Goal: Answer question/provide support: Share knowledge or assist other users

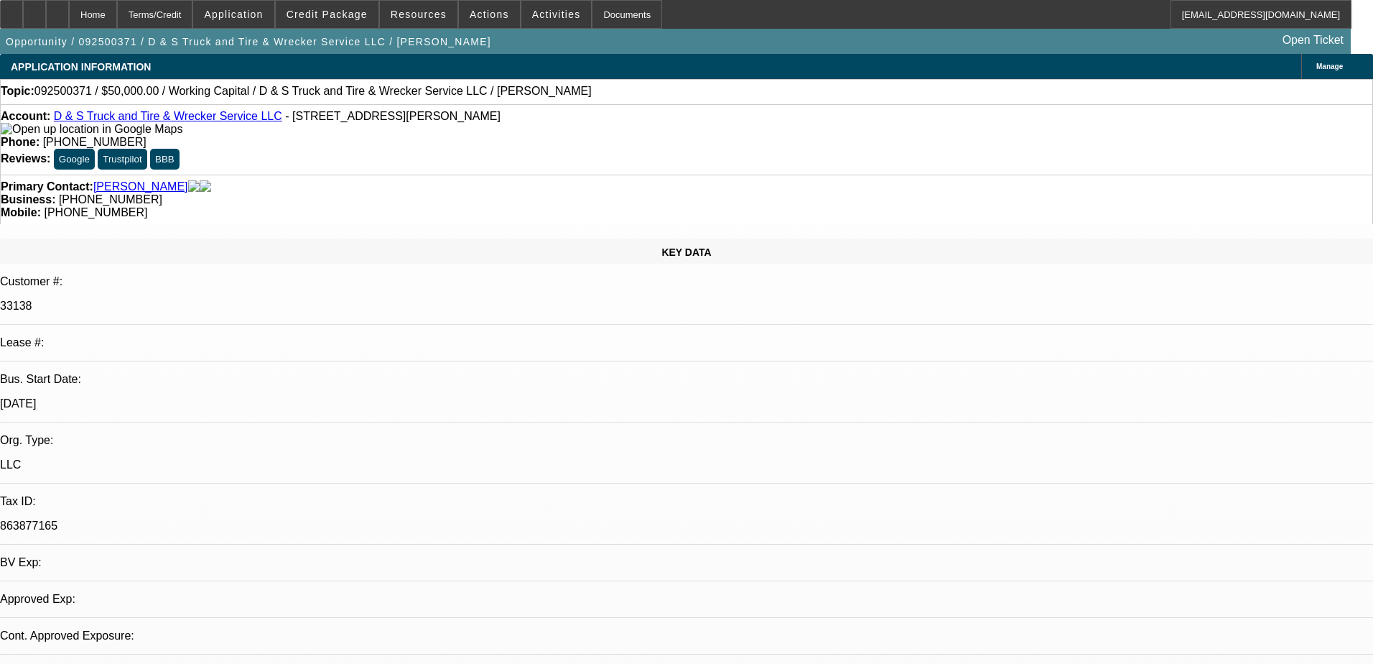
select select "0"
select select "2"
select select "0.1"
select select "1"
select select "2"
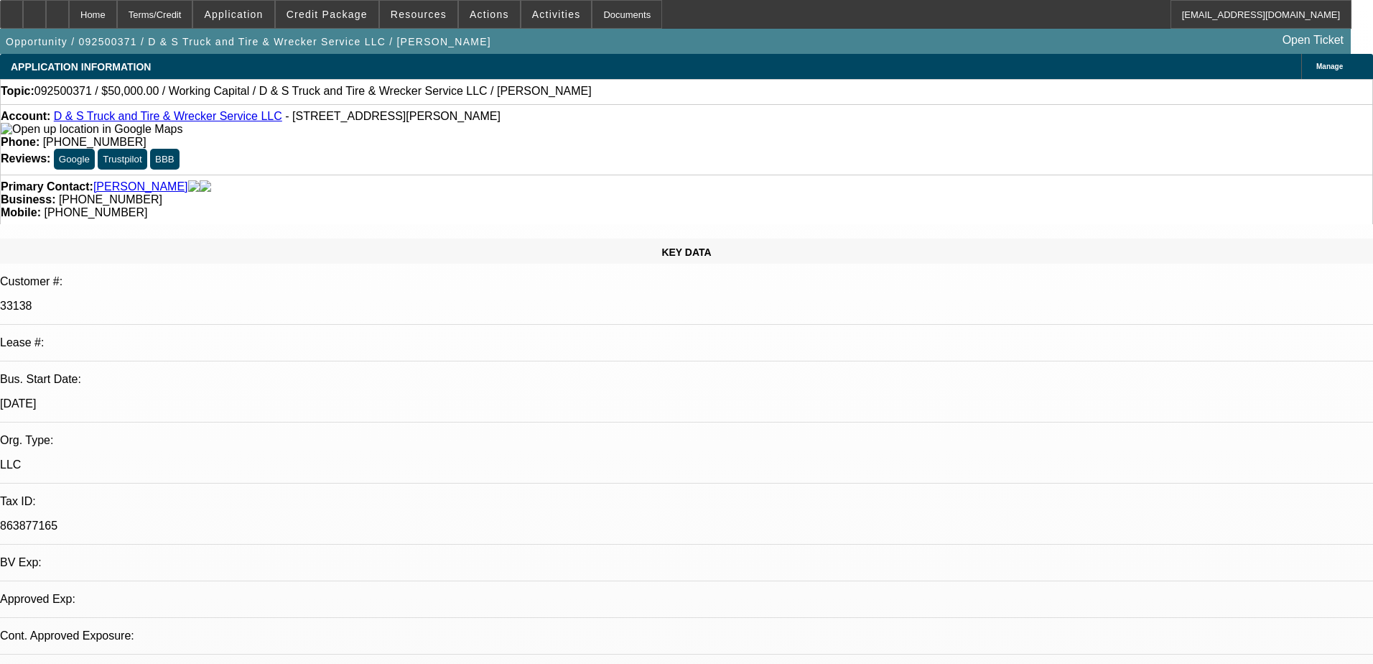
select select "4"
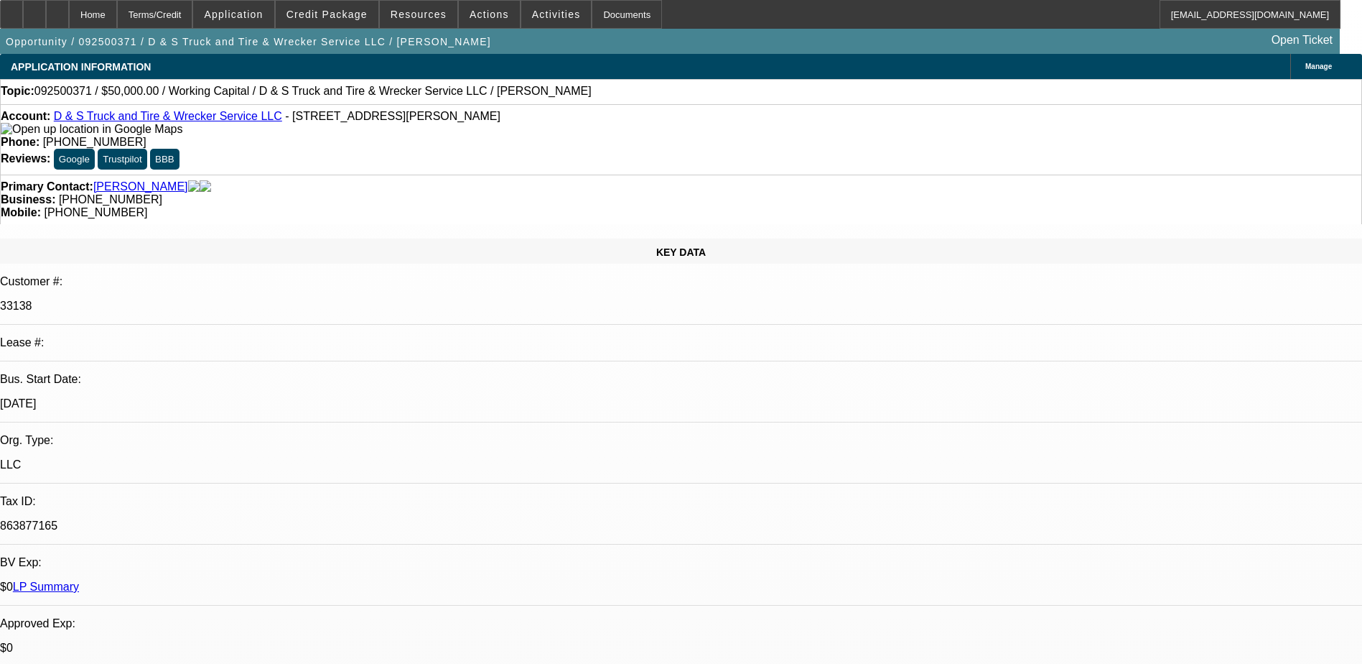
radio input "true"
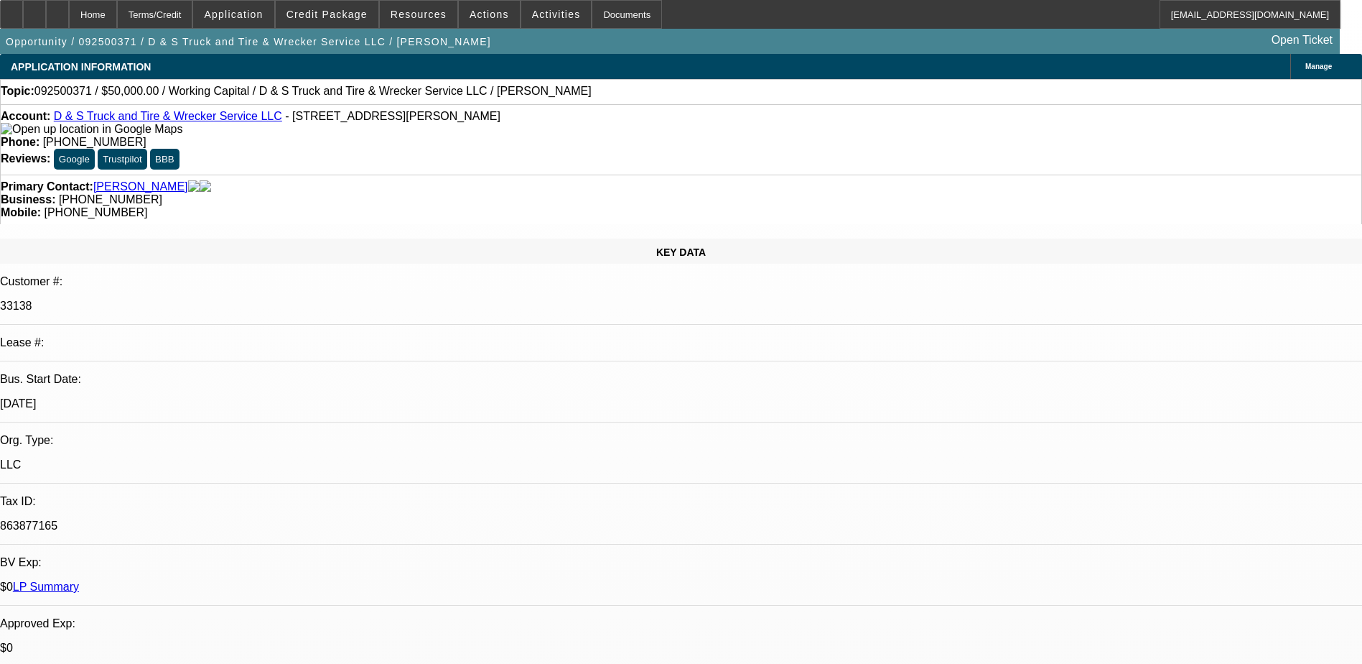
type textarea "G"
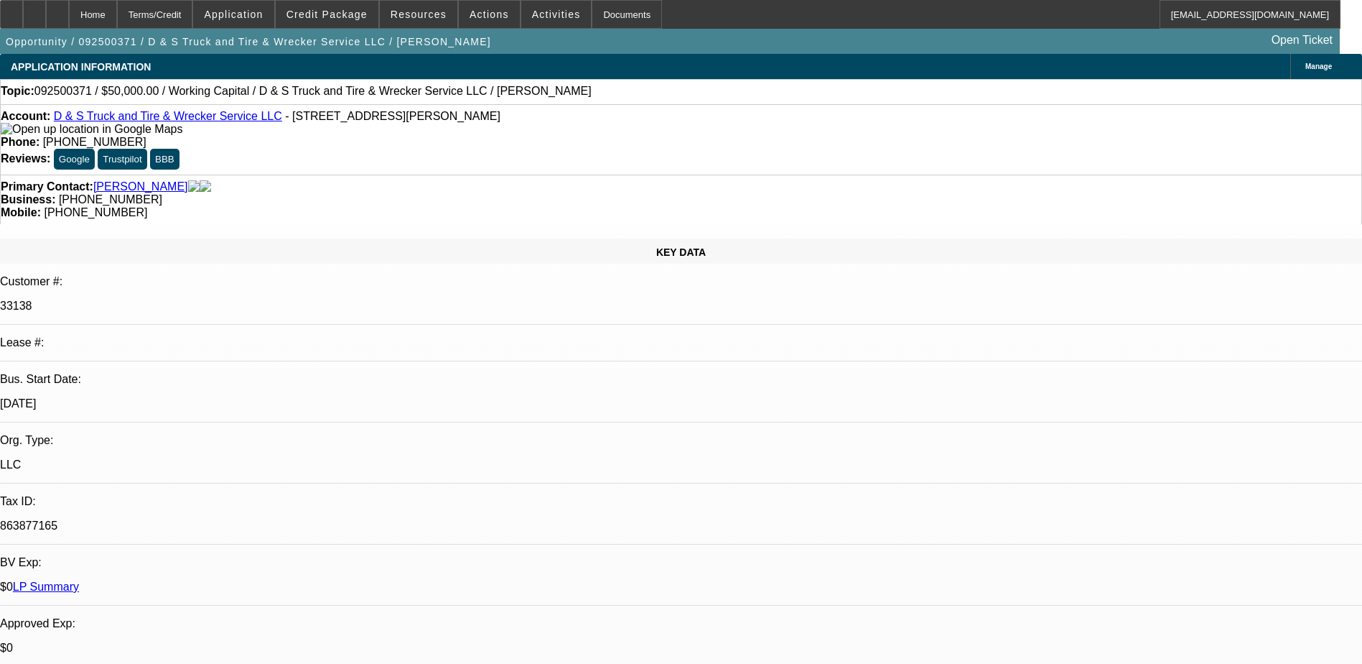
paste textarea "[DATE]"
drag, startPoint x: 1199, startPoint y: 266, endPoint x: 1026, endPoint y: 274, distance: 173.3
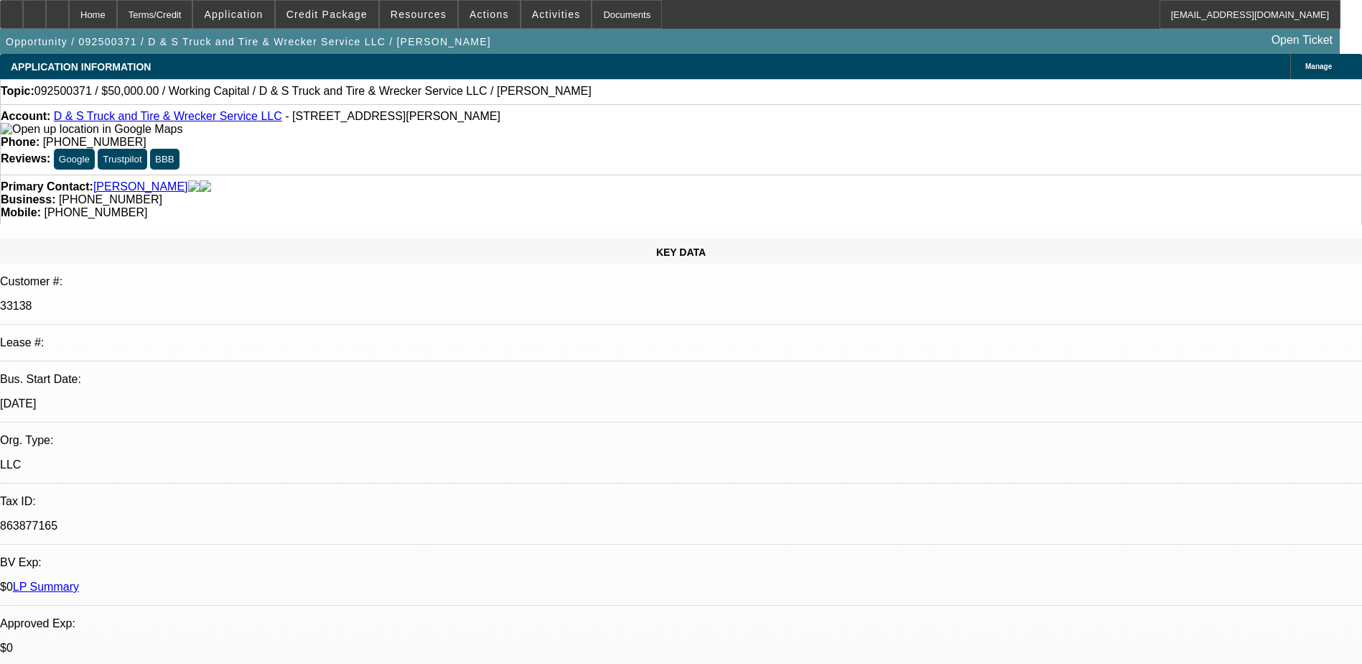
drag, startPoint x: 1229, startPoint y: 265, endPoint x: 1022, endPoint y: 270, distance: 206.9
type textarea "PAYMENT HISTORY IS GOO SO FAR, NO COLLECTION ISSUE, 14 PAYMENTS ARE MADE OUT OF…"
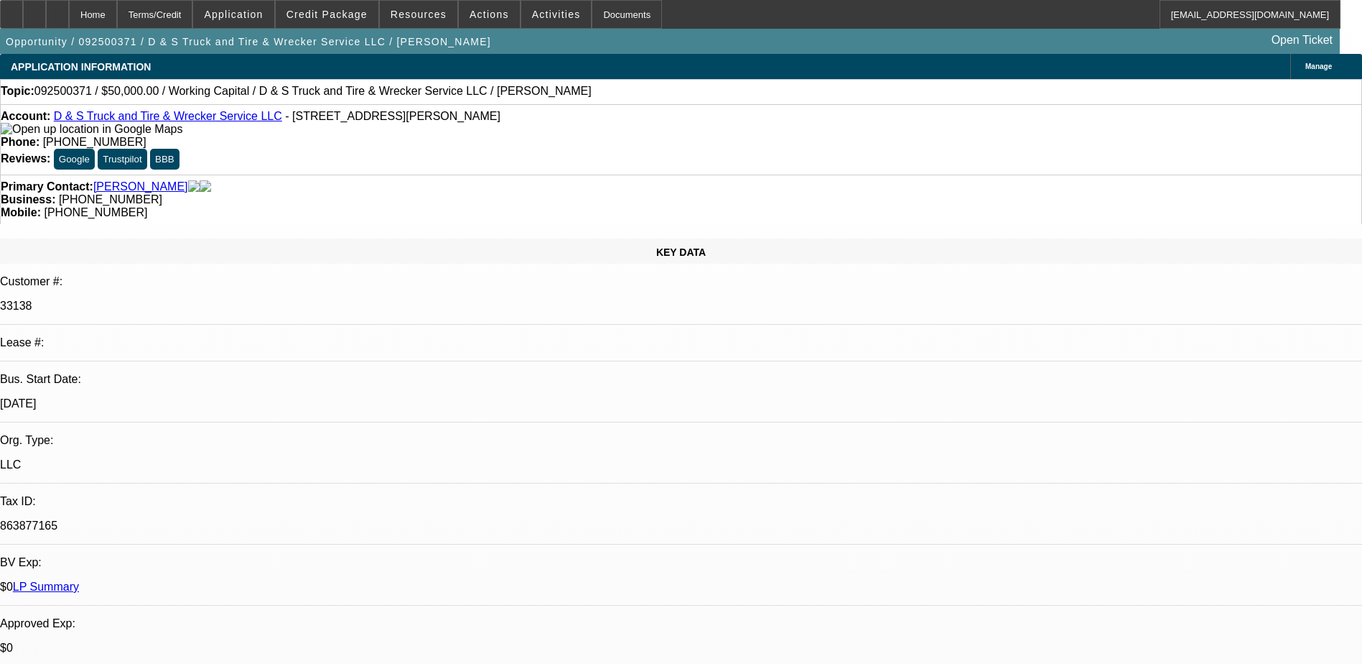
radio input "false"
radio input "true"
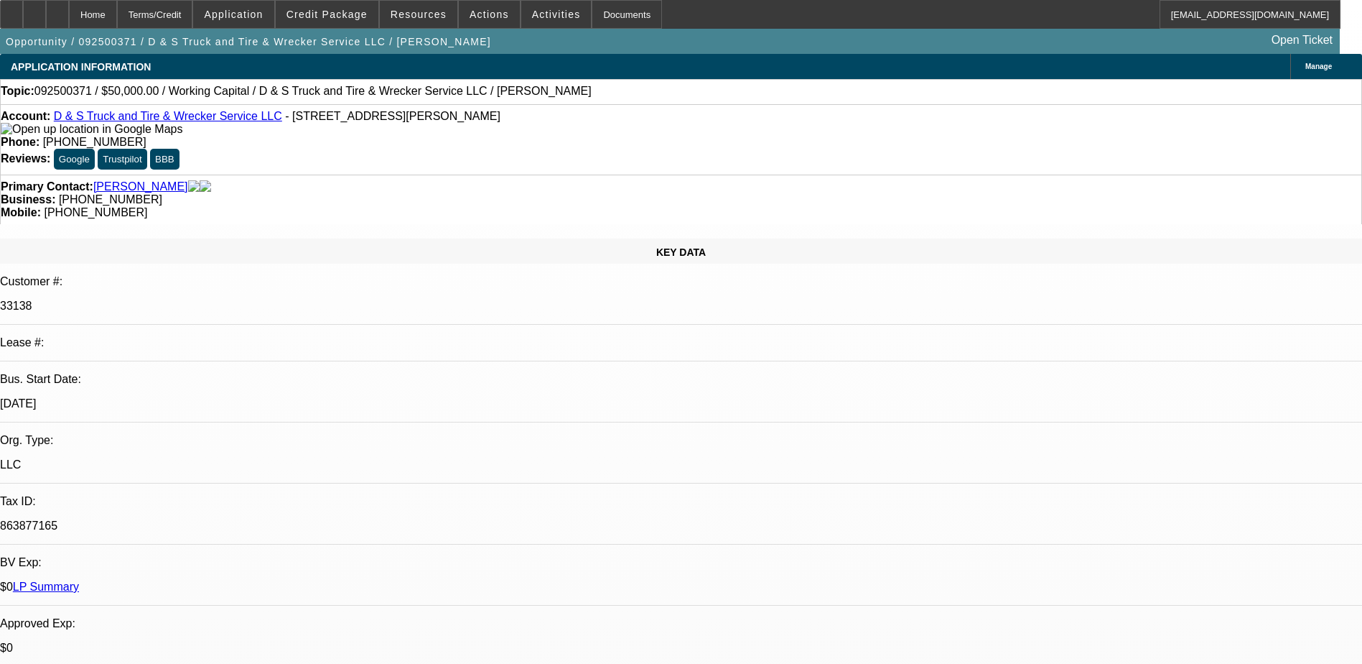
paste textarea "[DATE]"
type textarea "GPS NOT REPORTING, GPS LAST REPORT DATE IS [DATE].."
